Goal: Task Accomplishment & Management: Complete application form

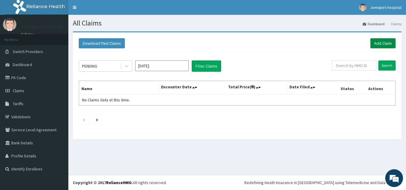
click at [382, 42] on link "Add Claim" at bounding box center [382, 43] width 25 height 10
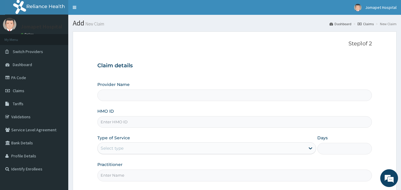
type input "Jomapet Hospital"
click at [124, 121] on input "HMO ID" at bounding box center [234, 122] width 275 height 12
type input "PLL/10102/A"
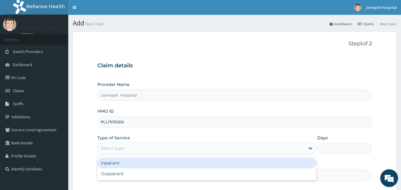
click at [105, 149] on div "Select type" at bounding box center [112, 148] width 23 height 6
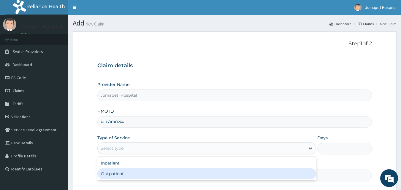
click at [118, 175] on div "Outpatient" at bounding box center [206, 174] width 219 height 11
type input "1"
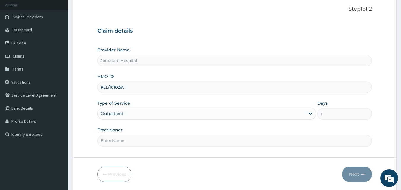
scroll to position [56, 0]
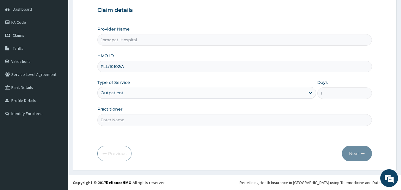
click at [135, 121] on input "Practitioner" at bounding box center [234, 120] width 275 height 12
type input "DR PAUL"
click at [351, 153] on button "Next" at bounding box center [357, 153] width 30 height 15
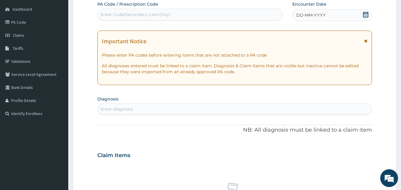
click at [128, 18] on div "Enter Code(Secondary Care Only)" at bounding box center [190, 15] width 185 height 10
type input "PA/E82D40"
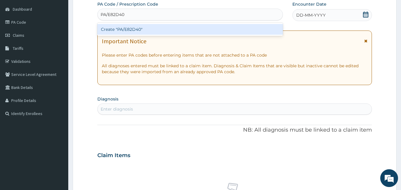
click at [109, 29] on div "Create "PA/E82D40"" at bounding box center [190, 29] width 186 height 11
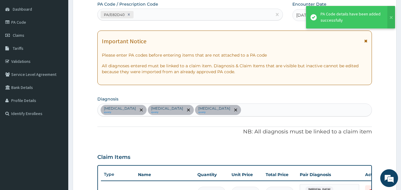
scroll to position [193, 0]
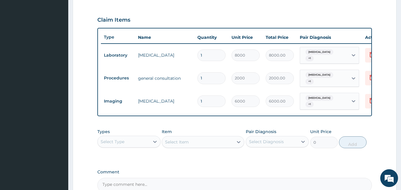
click at [136, 139] on div "Select Type" at bounding box center [124, 142] width 52 height 10
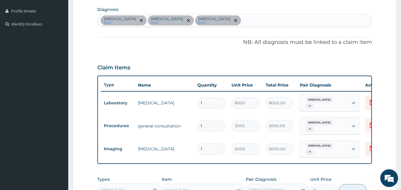
scroll to position [134, 0]
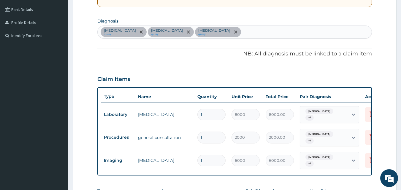
click at [244, 33] on div "Angina pectoris query Chest pain query Hemiparesis query" at bounding box center [235, 32] width 274 height 12
type input "A"
type input "MALA"
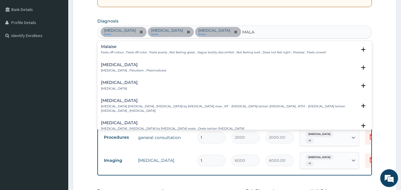
click at [132, 69] on p "Malaria , Paludism , Plasmodiosis" at bounding box center [133, 71] width 65 height 4
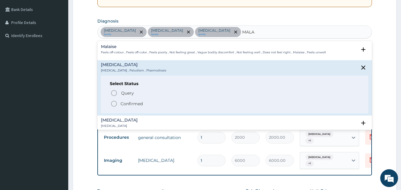
click at [114, 104] on icon "status option filled" at bounding box center [113, 103] width 7 height 7
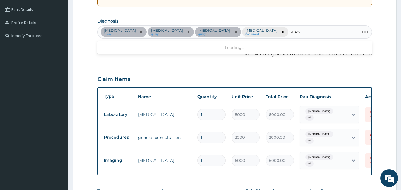
type input "SEPSI"
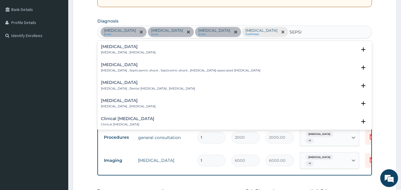
click at [115, 50] on div "Sepsis Systemic infection , Sepsis" at bounding box center [128, 50] width 55 height 10
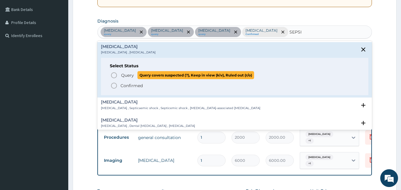
click at [113, 73] on icon "status option query" at bounding box center [113, 75] width 7 height 7
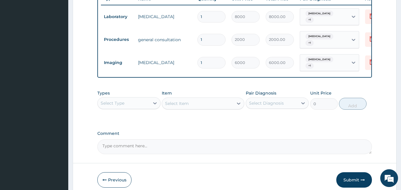
scroll to position [245, 0]
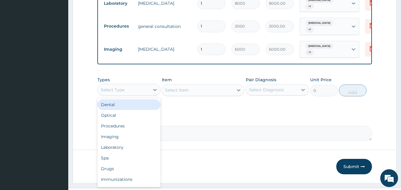
click at [106, 88] on div "Select Type" at bounding box center [113, 90] width 24 height 6
type input "DR"
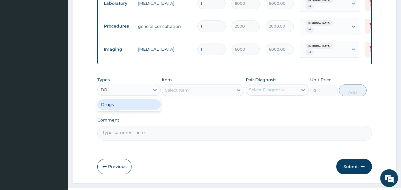
click at [110, 100] on div "Drugs" at bounding box center [128, 104] width 63 height 11
click at [164, 87] on div "Select Item" at bounding box center [203, 90] width 83 height 12
click at [166, 87] on div "Select Item" at bounding box center [203, 90] width 83 height 12
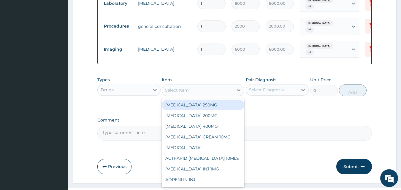
click at [170, 88] on div "Select Item" at bounding box center [177, 90] width 24 height 6
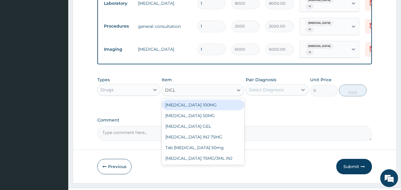
type input "DICLO"
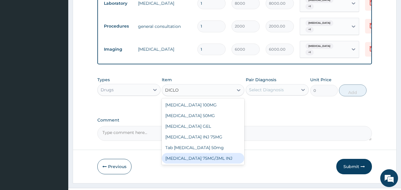
click at [203, 155] on div "DICLOFENAC 75MG/3ML INJ" at bounding box center [203, 158] width 83 height 11
type input "1000"
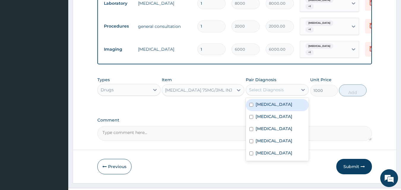
click at [268, 87] on div "Select Diagnosis" at bounding box center [266, 90] width 35 height 6
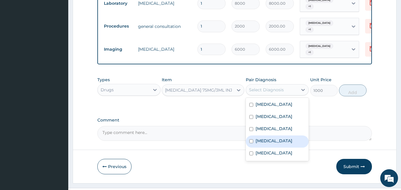
click at [252, 140] on input "checkbox" at bounding box center [251, 142] width 4 height 4
checkbox input "true"
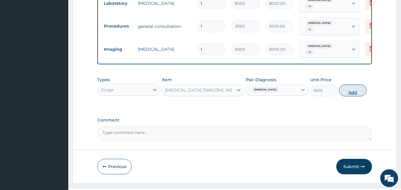
click at [346, 87] on button "Add" at bounding box center [353, 91] width 28 height 12
type input "0"
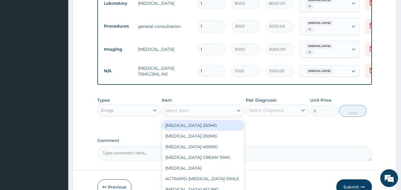
click at [167, 109] on div "Select Item" at bounding box center [177, 111] width 24 height 6
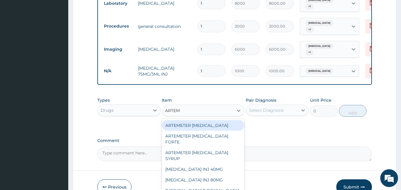
type input "ARTEME"
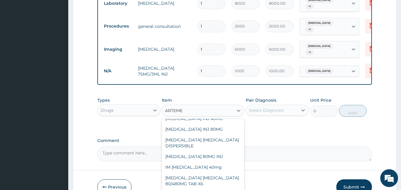
scroll to position [56, 0]
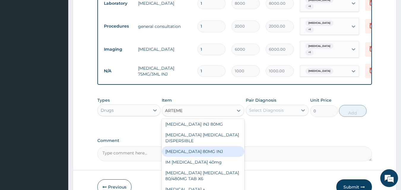
click at [211, 150] on div "ARTEMETHER 80MG INJ" at bounding box center [203, 151] width 83 height 11
type input "2000"
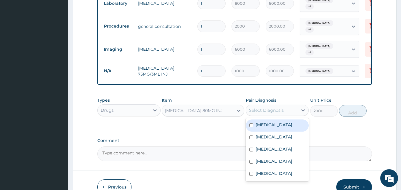
click at [257, 107] on div "Select Diagnosis" at bounding box center [266, 110] width 35 height 6
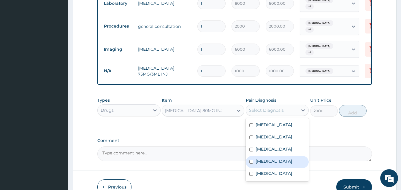
click at [252, 161] on input "checkbox" at bounding box center [251, 162] width 4 height 4
checkbox input "true"
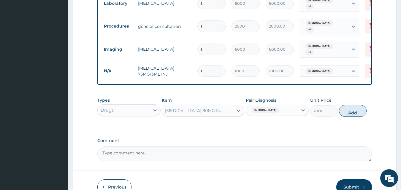
click at [350, 110] on button "Add" at bounding box center [353, 111] width 28 height 12
type input "0"
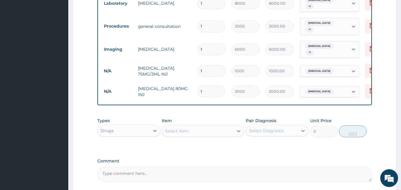
type input "0.00"
type input "3"
type input "6000.00"
type input "3"
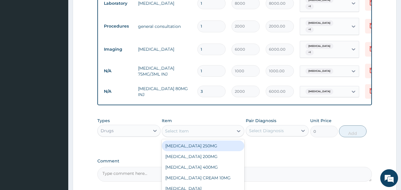
click at [173, 128] on div "Select Item" at bounding box center [177, 131] width 24 height 6
type input "PARAC"
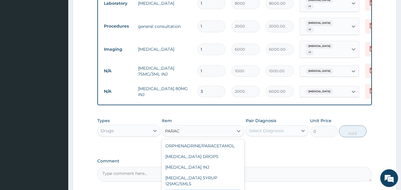
type input "30"
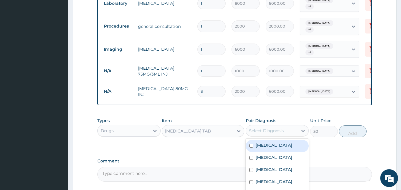
click at [278, 128] on div "Select Diagnosis" at bounding box center [266, 131] width 35 height 6
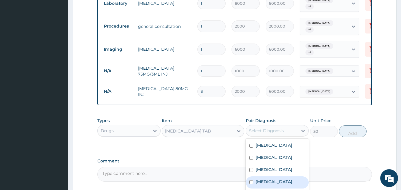
click at [251, 181] on input "checkbox" at bounding box center [251, 183] width 4 height 4
checkbox input "true"
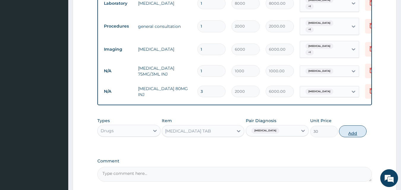
click at [346, 130] on button "Add" at bounding box center [353, 132] width 28 height 12
type input "0"
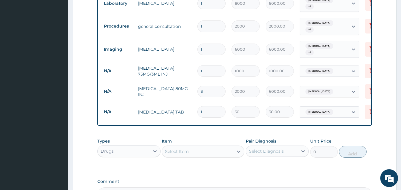
type input "0.00"
type input "2"
type input "60.00"
type input "20"
type input "600.00"
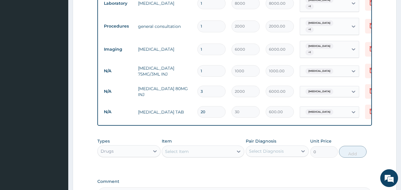
type input "20"
click at [120, 150] on div "Drugs" at bounding box center [124, 152] width 52 height 10
type input "LAB"
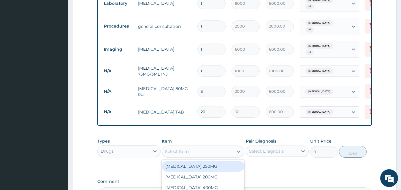
click at [171, 150] on div "Select Item" at bounding box center [177, 152] width 24 height 6
type input "MAL"
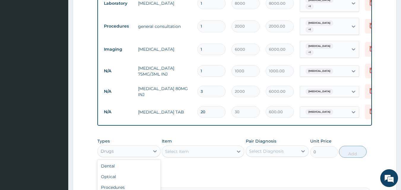
click at [119, 148] on div "Drugs" at bounding box center [124, 152] width 52 height 10
type input "LA"
click at [120, 162] on div "Laboratory" at bounding box center [128, 166] width 63 height 11
click at [164, 149] on div "Select Item" at bounding box center [203, 152] width 83 height 12
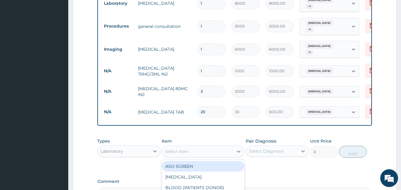
click at [168, 149] on div "Select Item" at bounding box center [177, 152] width 24 height 6
type input "MALA"
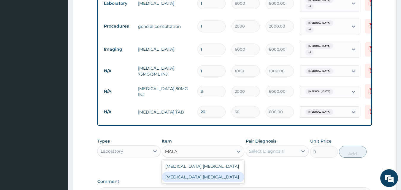
click at [188, 174] on div "Malaria parasite" at bounding box center [203, 177] width 83 height 11
type input "1300"
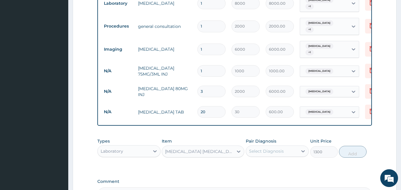
click at [251, 148] on div "Select Diagnosis" at bounding box center [266, 151] width 35 height 6
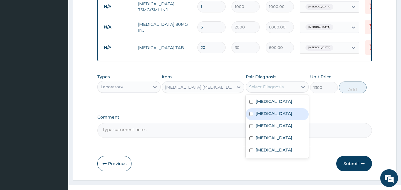
scroll to position [316, 0]
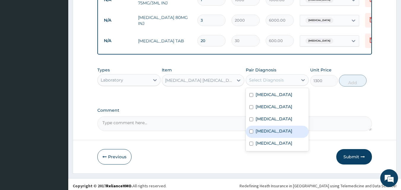
click at [251, 130] on input "checkbox" at bounding box center [251, 132] width 4 height 4
checkbox input "true"
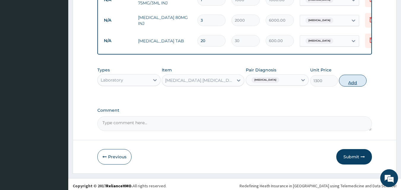
click at [350, 76] on button "Add" at bounding box center [353, 81] width 28 height 12
type input "0"
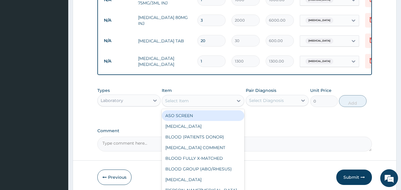
click at [177, 98] on div "Select Item" at bounding box center [177, 101] width 24 height 6
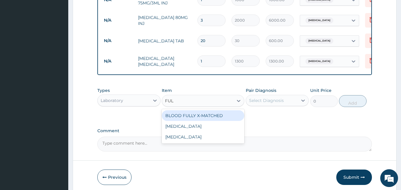
type input "FULL"
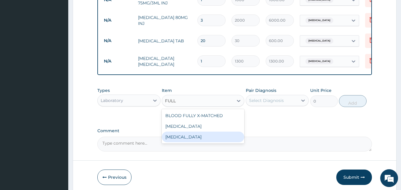
click at [180, 132] on div "FULL BLOOD COUNT" at bounding box center [203, 137] width 83 height 11
type input "4000"
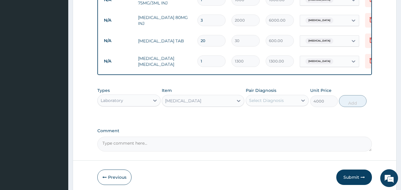
click at [256, 98] on div "Select Diagnosis" at bounding box center [266, 101] width 35 height 6
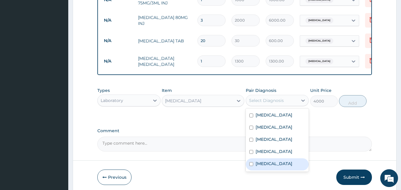
click at [251, 163] on input "checkbox" at bounding box center [251, 164] width 4 height 4
checkbox input "true"
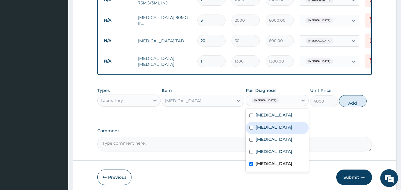
click at [348, 97] on button "Add" at bounding box center [353, 101] width 28 height 12
type input "0"
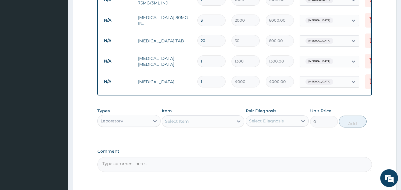
drag, startPoint x: 375, startPoint y: 102, endPoint x: 390, endPoint y: 110, distance: 17.0
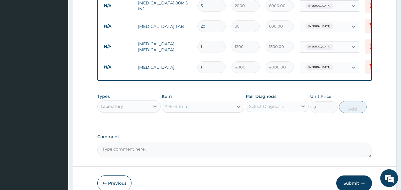
scroll to position [357, 0]
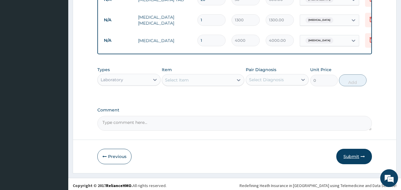
click at [350, 151] on button "Submit" at bounding box center [354, 156] width 36 height 15
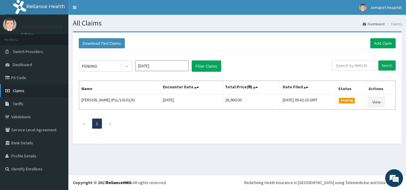
click at [19, 92] on span "Claims" at bounding box center [19, 90] width 12 height 5
click at [21, 90] on span "Claims" at bounding box center [19, 90] width 12 height 5
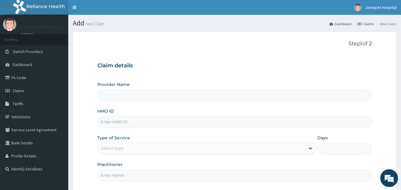
type input "Jomapet Hospital"
